Goal: Check status: Check status

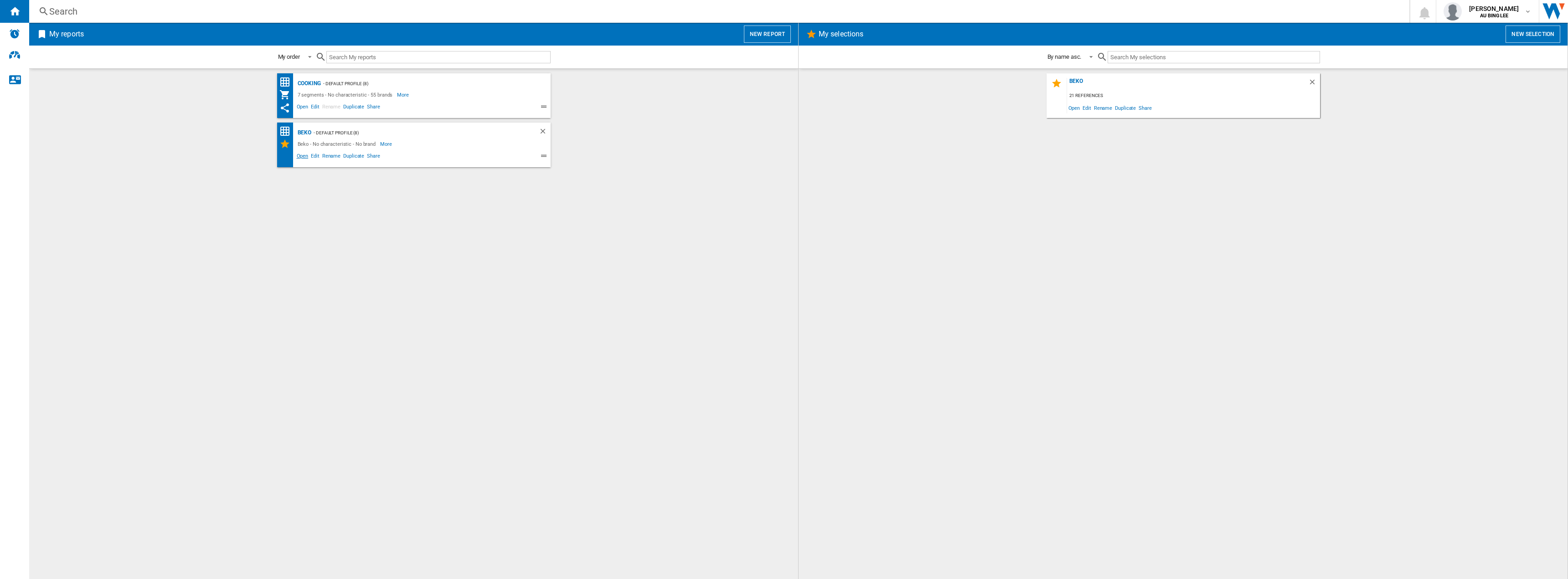
click at [304, 155] on span "Open" at bounding box center [303, 157] width 15 height 11
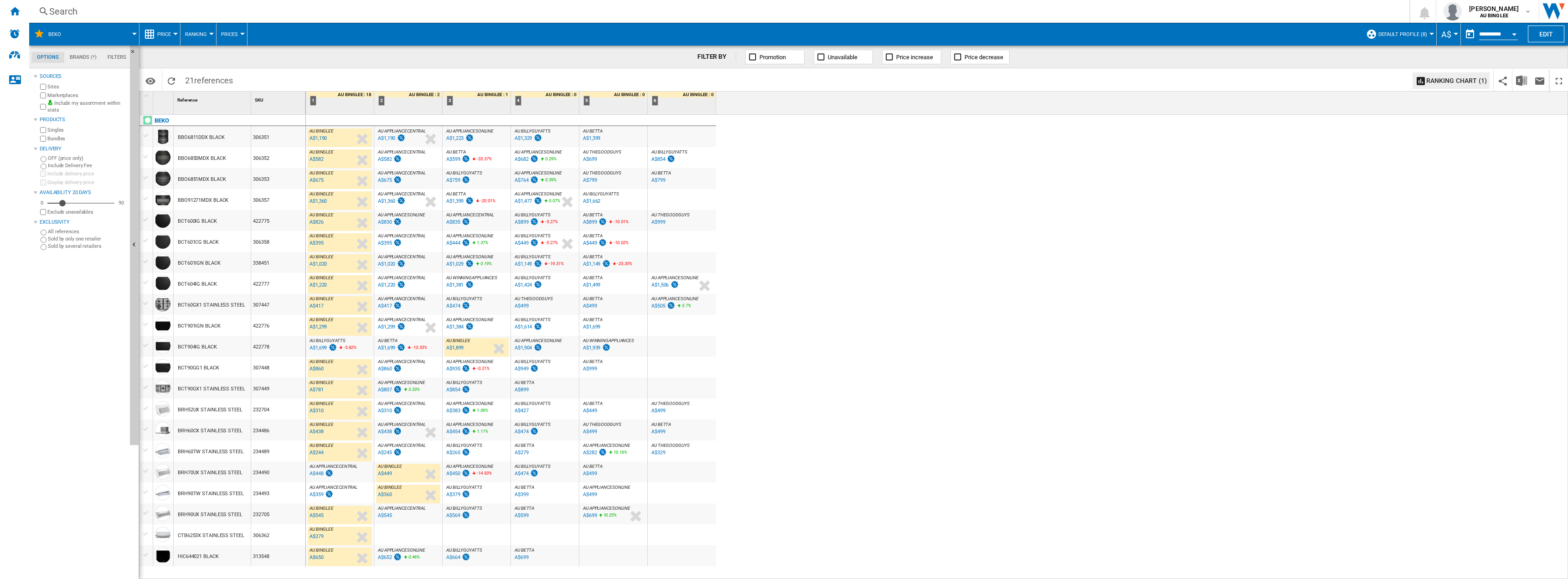
click at [387, 388] on div "A$807" at bounding box center [385, 390] width 14 height 6
click at [320, 390] on div "A$781" at bounding box center [316, 390] width 14 height 6
